Goal: Task Accomplishment & Management: Manage account settings

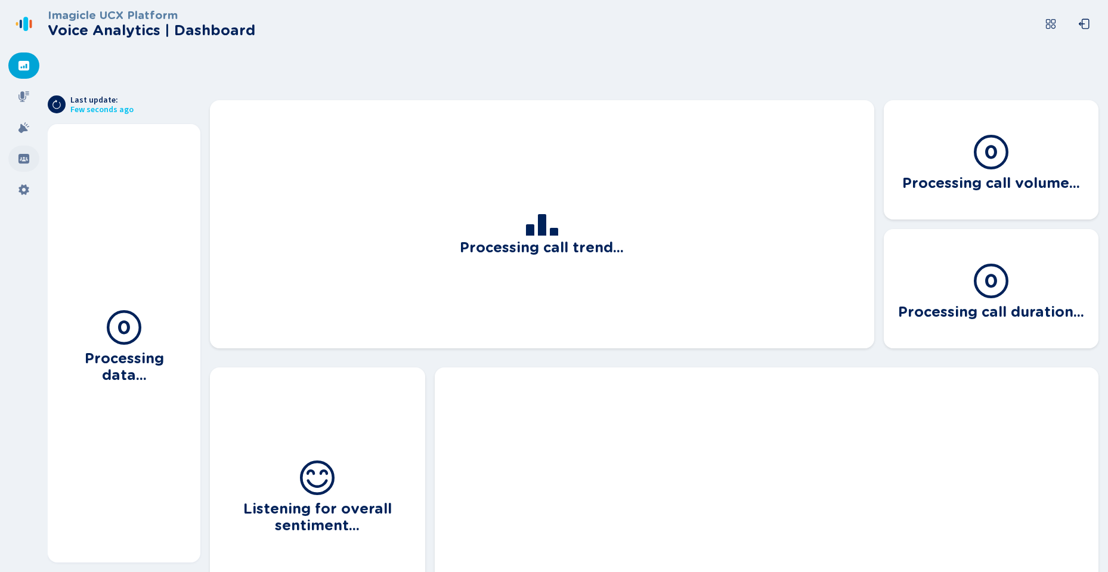
click at [23, 160] on icon at bounding box center [24, 159] width 12 height 12
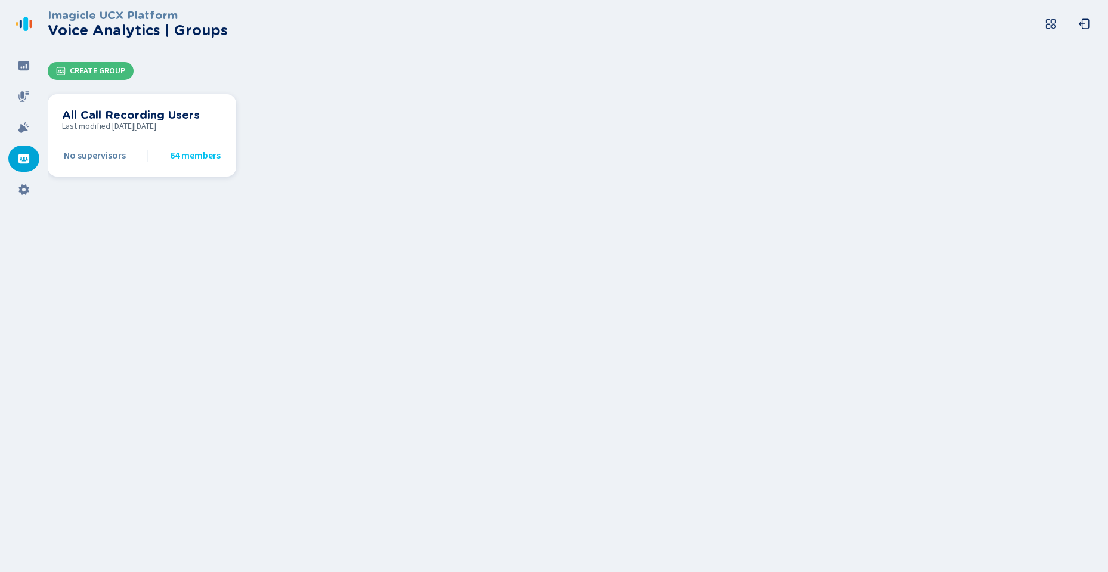
click at [108, 122] on span "Last modified [DATE][DATE]" at bounding box center [142, 127] width 160 height 10
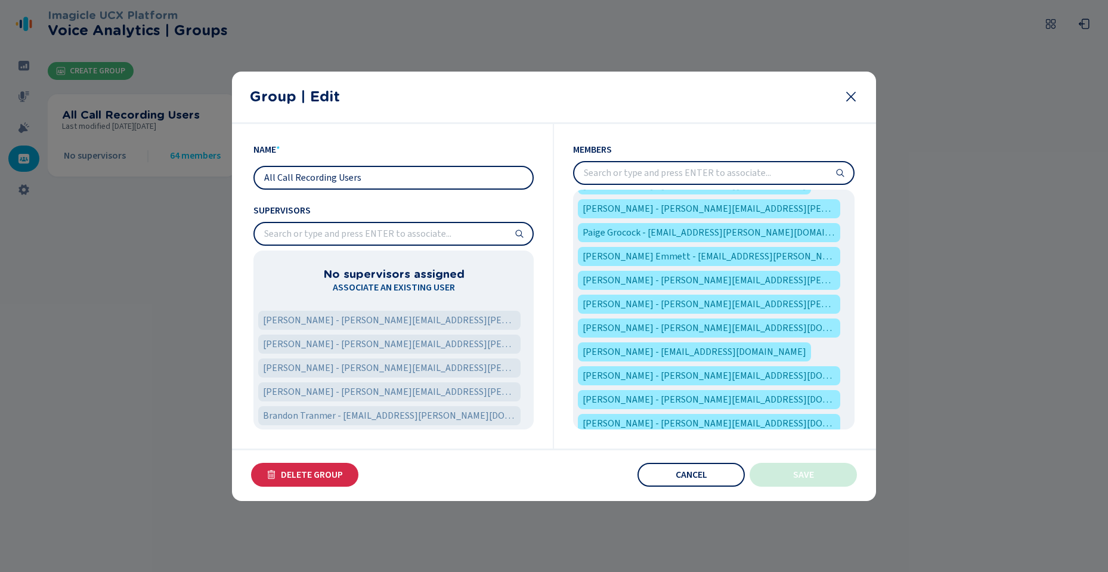
scroll to position [1291, 0]
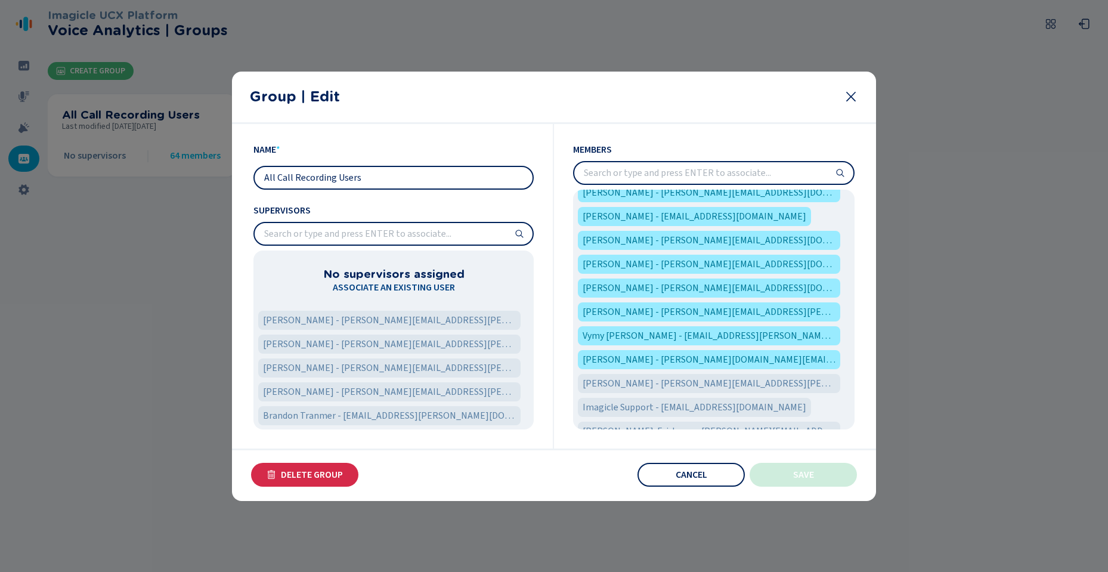
scroll to position [1387, 0]
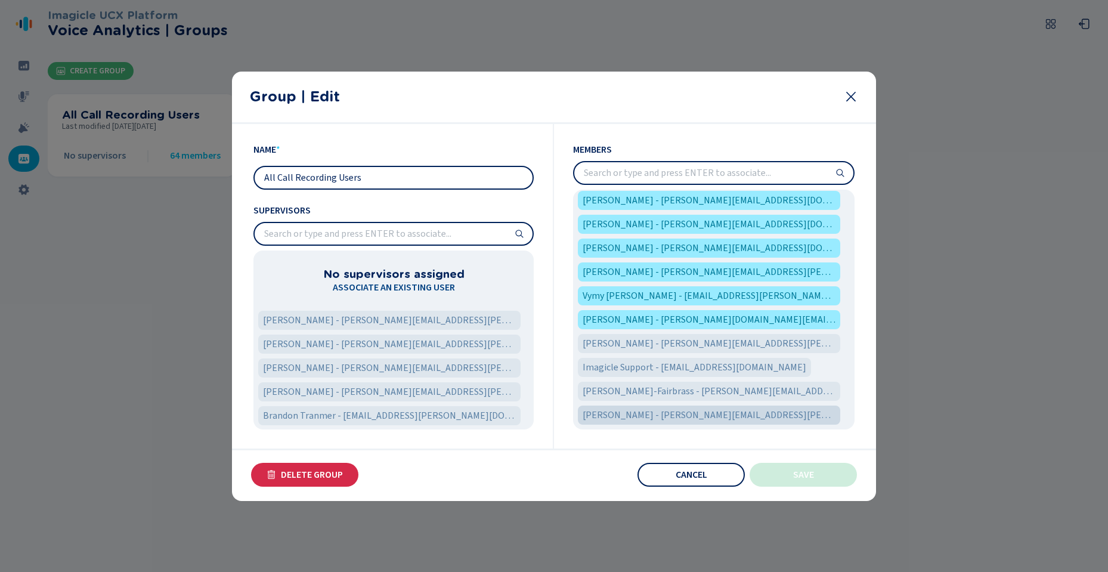
click at [719, 417] on span "[PERSON_NAME] - [PERSON_NAME][EMAIL_ADDRESS][PERSON_NAME][DOMAIN_NAME]" at bounding box center [708, 415] width 253 height 14
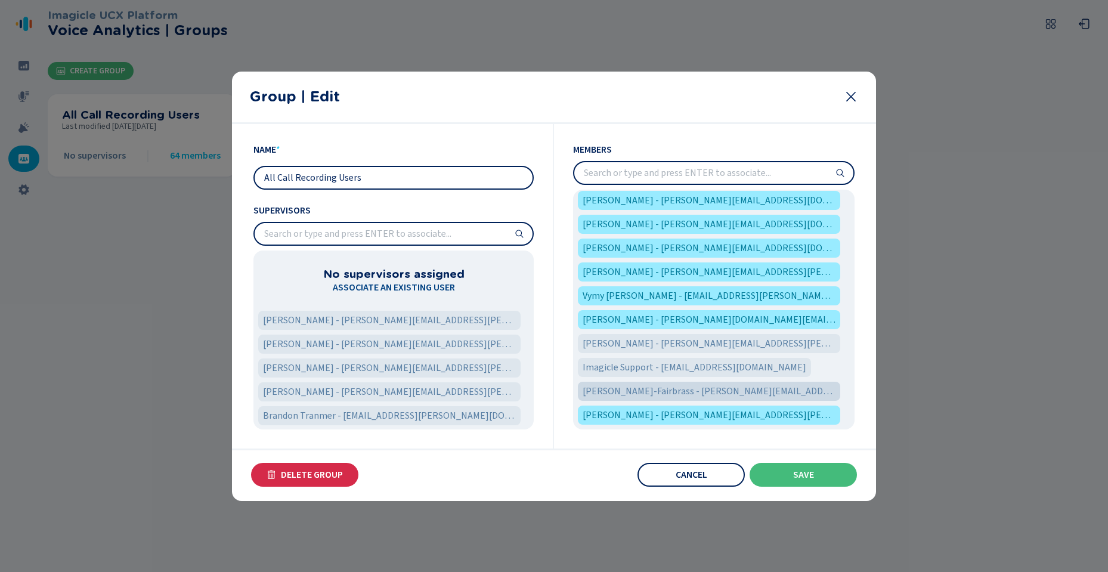
click at [715, 391] on span "[PERSON_NAME]-Fairbrass - [PERSON_NAME][EMAIL_ADDRESS][DOMAIN_NAME]" at bounding box center [708, 391] width 253 height 14
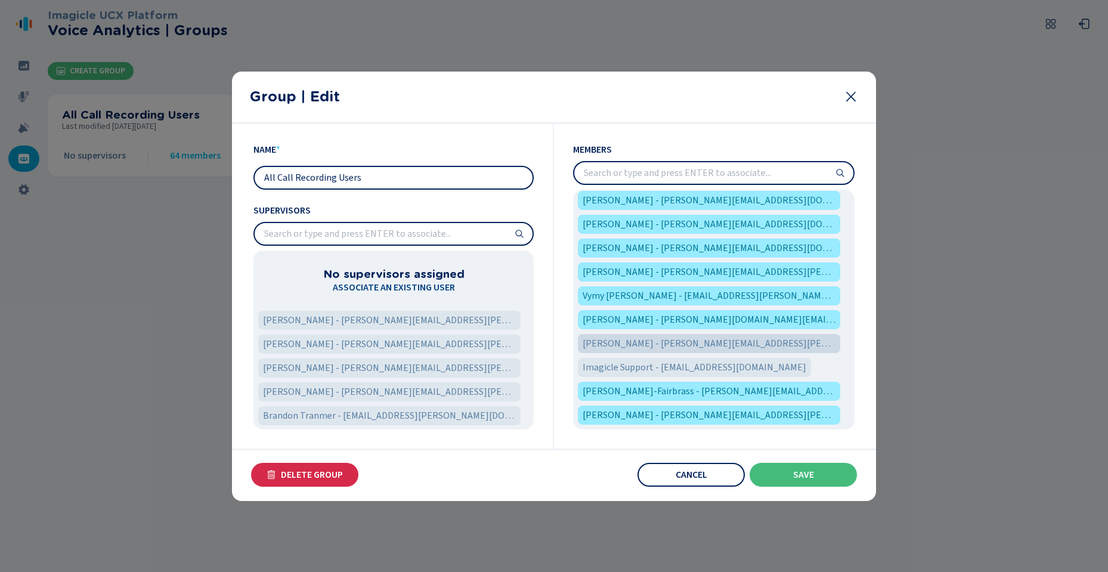
click at [687, 348] on span "[PERSON_NAME] - [PERSON_NAME][EMAIL_ADDRESS][PERSON_NAME][DOMAIN_NAME]" at bounding box center [708, 343] width 253 height 14
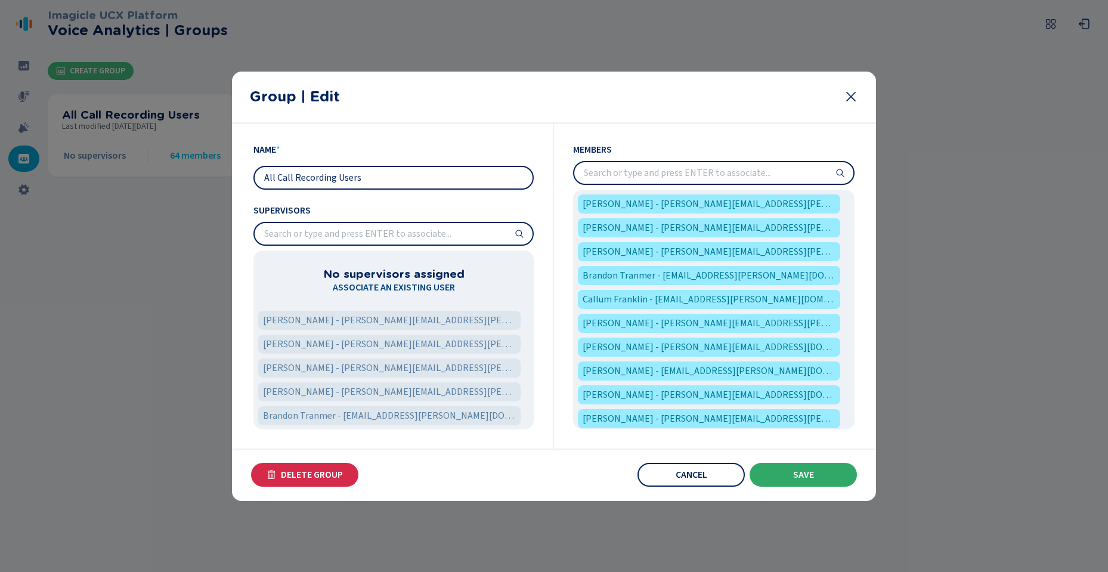
click at [811, 472] on span "Save" at bounding box center [803, 475] width 21 height 10
